Goal: Information Seeking & Learning: Learn about a topic

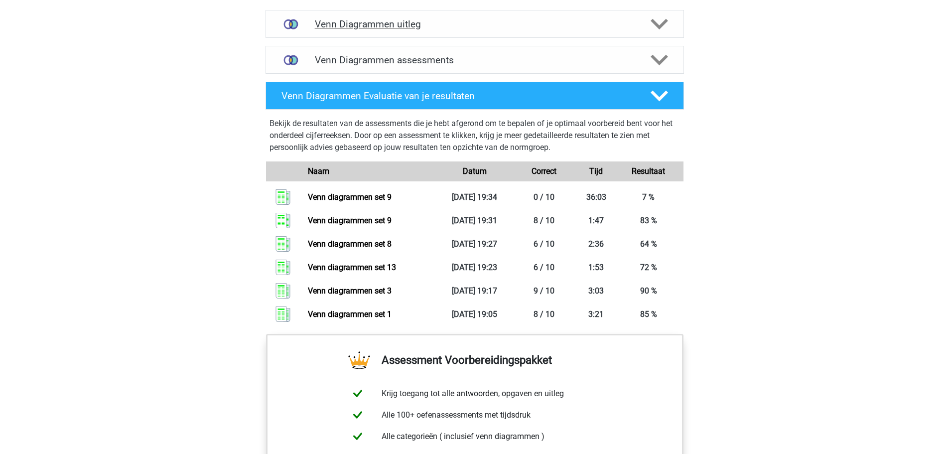
scroll to position [698, 0]
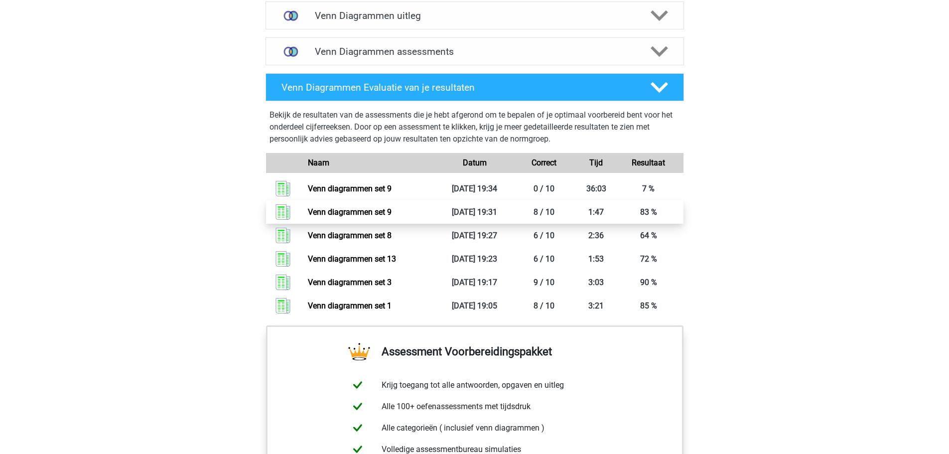
click at [380, 213] on link "Venn diagrammen set 9" at bounding box center [350, 211] width 84 height 9
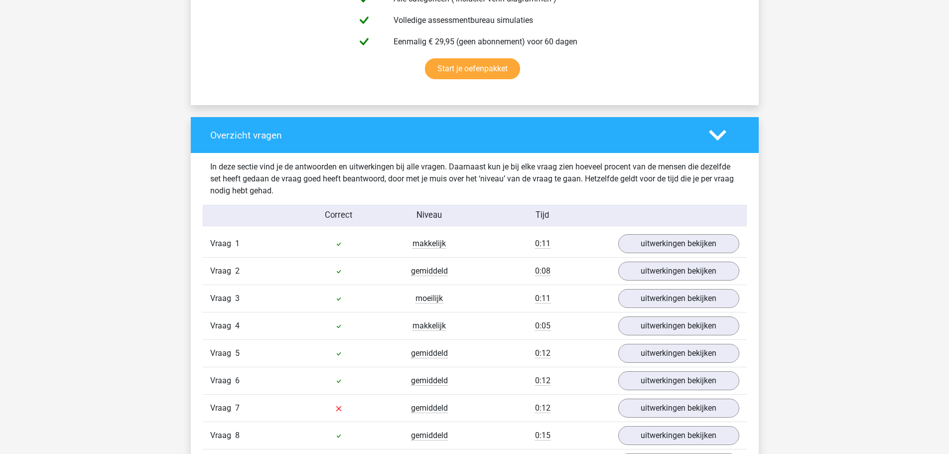
scroll to position [797, 0]
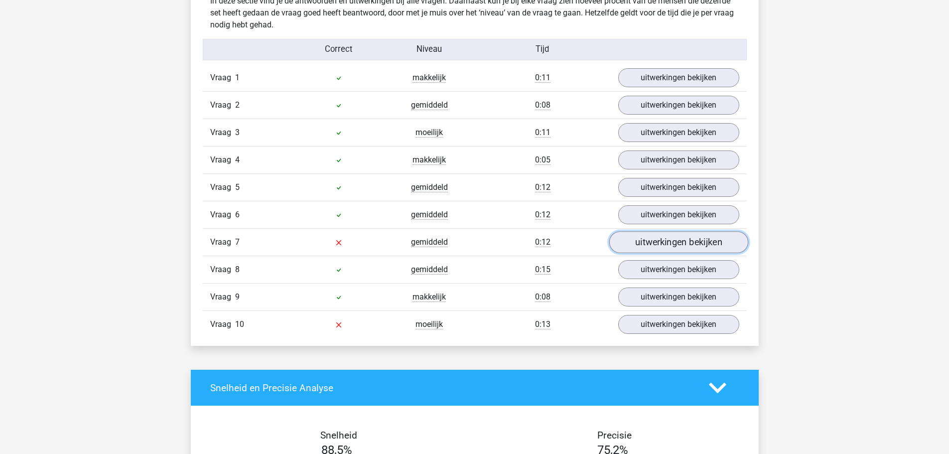
click at [666, 248] on link "uitwerkingen bekijken" at bounding box center [678, 243] width 139 height 22
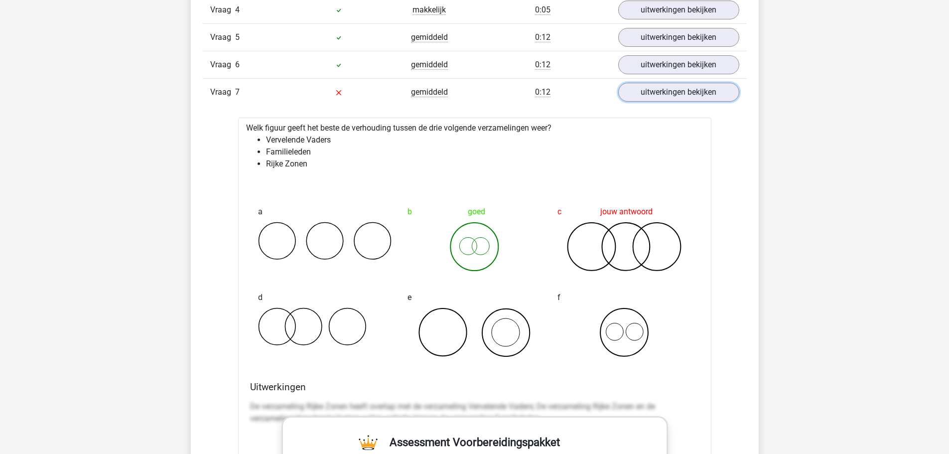
scroll to position [947, 0]
